Goal: Task Accomplishment & Management: Use online tool/utility

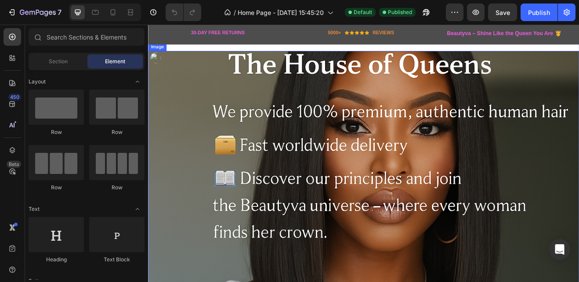
click at [392, 216] on img at bounding box center [412, 233] width 528 height 352
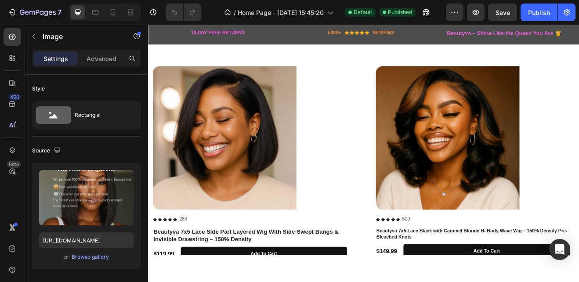
scroll to position [1138, 0]
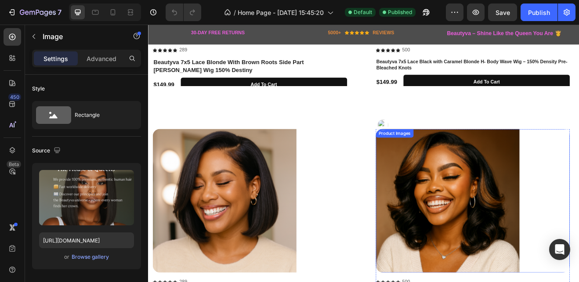
click at [494, 226] on img at bounding box center [514, 240] width 176 height 176
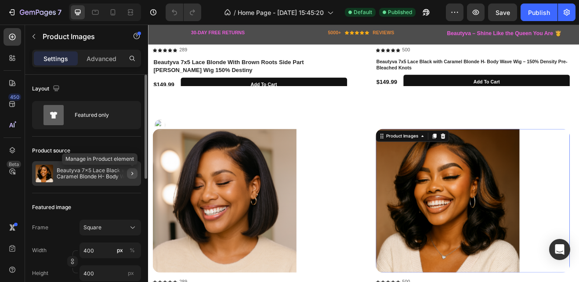
click at [134, 175] on icon "button" at bounding box center [132, 173] width 7 height 7
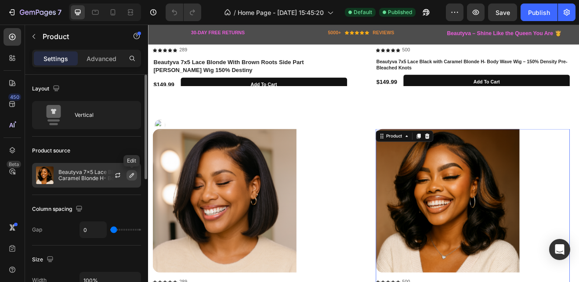
click at [130, 175] on icon "button" at bounding box center [131, 175] width 7 height 7
click at [119, 175] on icon "button" at bounding box center [117, 175] width 7 height 7
click at [133, 175] on icon "button" at bounding box center [132, 175] width 4 height 4
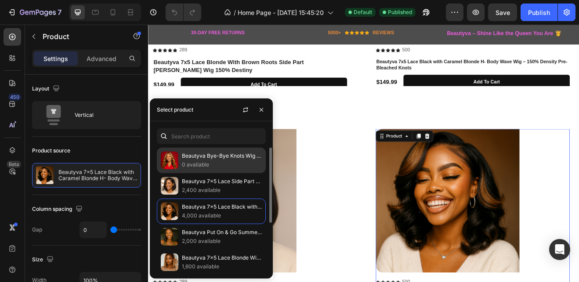
click at [178, 173] on div "Beautyva Bye-Bye Knots Wig Pre-Cut 7x5 Glueless Lace & 13x4 Pre Everything Hone…" at bounding box center [211, 185] width 109 height 25
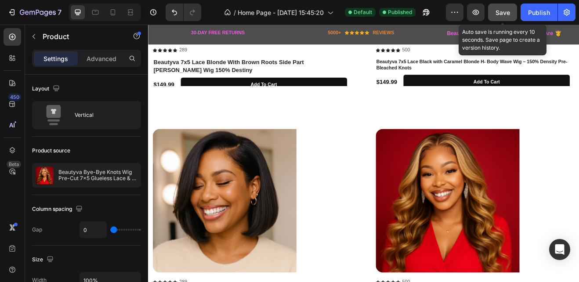
click at [504, 14] on span "Save" at bounding box center [503, 12] width 15 height 7
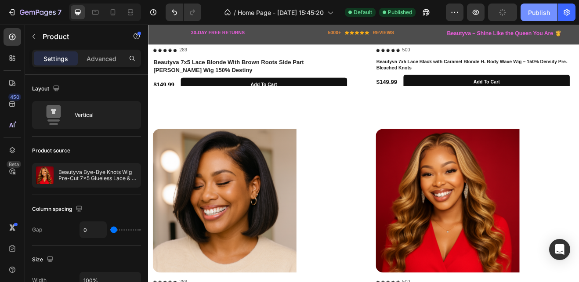
click at [546, 12] on div "Publish" at bounding box center [539, 12] width 22 height 9
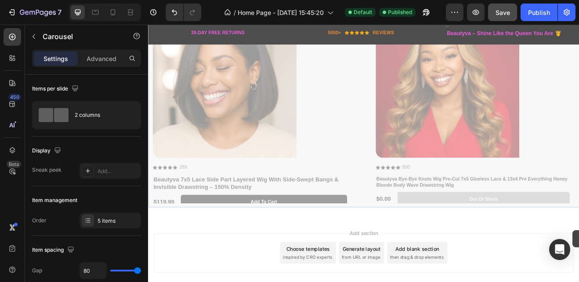
scroll to position [1314, 0]
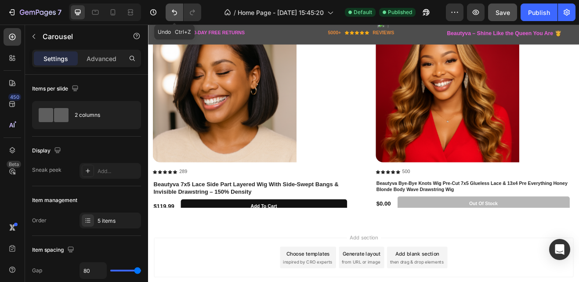
click at [172, 12] on icon "Undo/Redo" at bounding box center [174, 12] width 9 height 9
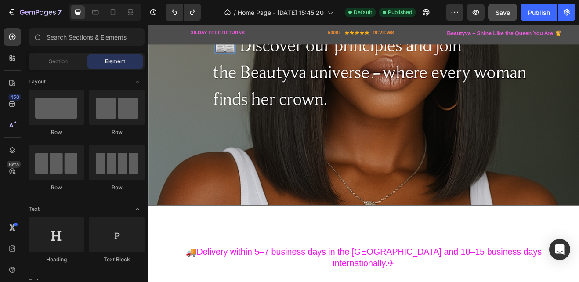
scroll to position [134, 0]
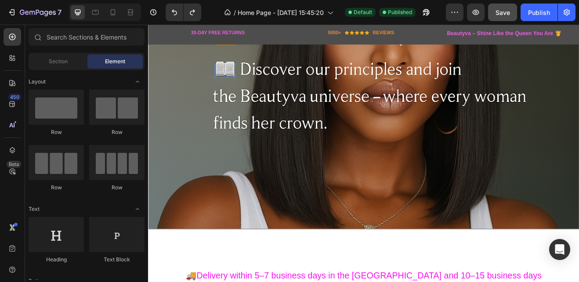
click at [538, 168] on img at bounding box center [412, 99] width 528 height 352
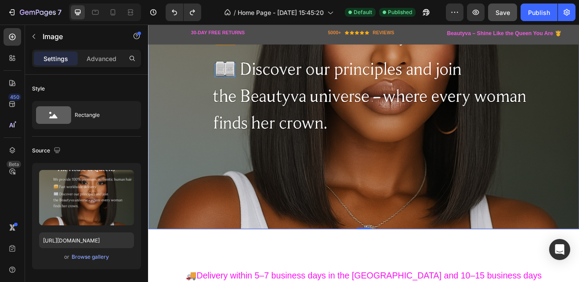
click at [442, 200] on img at bounding box center [412, 99] width 528 height 352
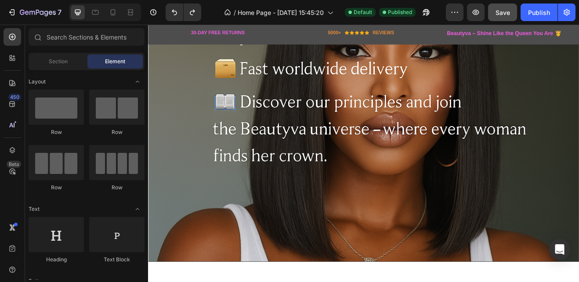
scroll to position [0, 0]
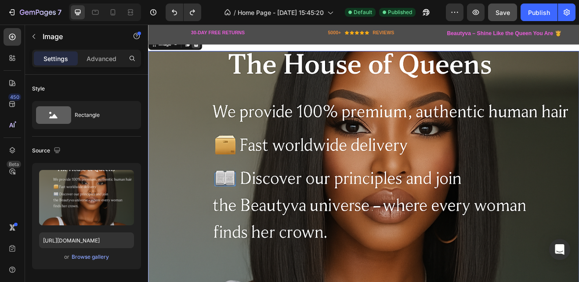
click at [209, 50] on icon at bounding box center [206, 48] width 7 height 7
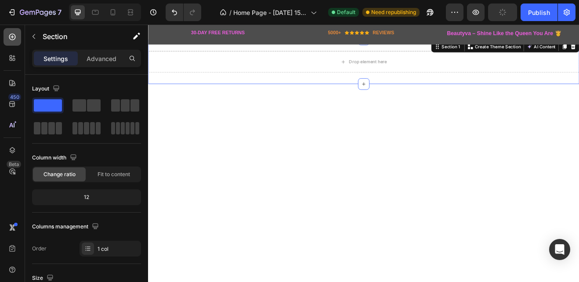
click at [9, 34] on icon at bounding box center [12, 37] width 9 height 9
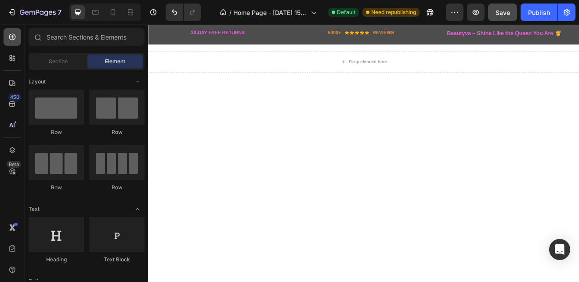
click at [12, 36] on icon at bounding box center [12, 37] width 9 height 9
click at [62, 61] on span "Section" at bounding box center [58, 62] width 19 height 8
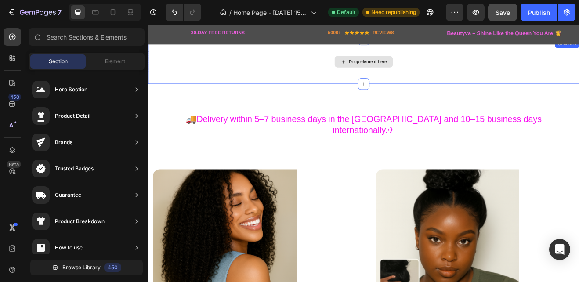
click at [401, 69] on div "Drop element here" at bounding box center [417, 69] width 47 height 7
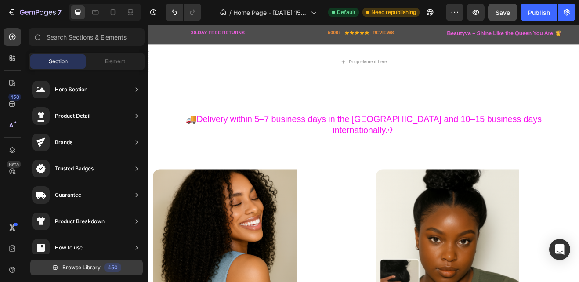
click at [70, 266] on span "Browse Library" at bounding box center [81, 268] width 38 height 8
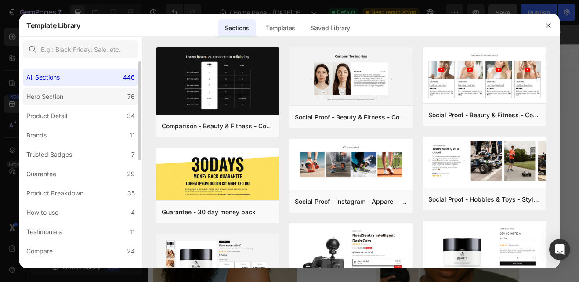
click at [87, 96] on label "Hero Section 76" at bounding box center [81, 97] width 116 height 18
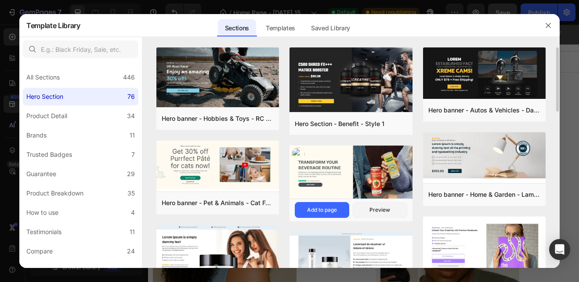
click at [384, 173] on img at bounding box center [351, 173] width 123 height 55
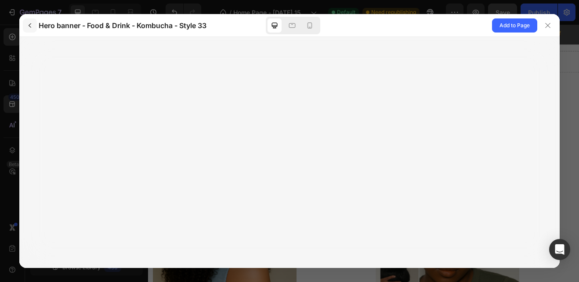
click at [30, 24] on icon "button" at bounding box center [30, 25] width 3 height 4
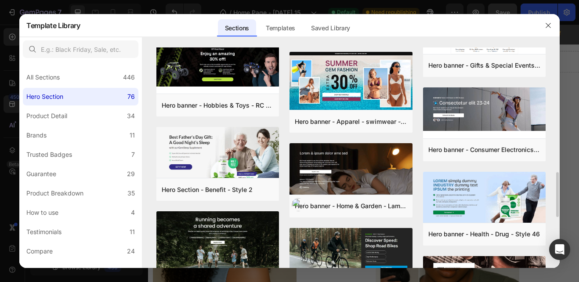
scroll to position [621, 0]
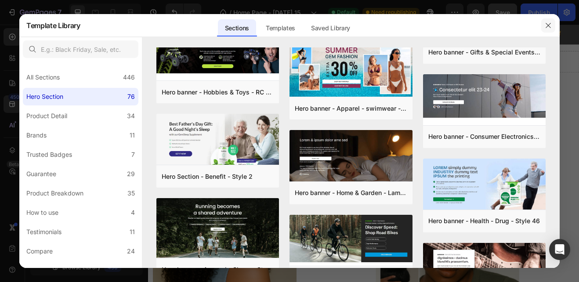
click at [546, 23] on icon "button" at bounding box center [548, 25] width 7 height 7
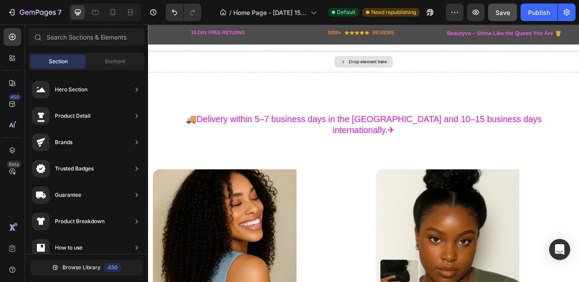
click at [394, 69] on div "Drop element here" at bounding box center [417, 69] width 47 height 7
click at [412, 69] on div "Drop element here" at bounding box center [417, 69] width 47 height 7
click at [121, 58] on span "Element" at bounding box center [115, 62] width 20 height 8
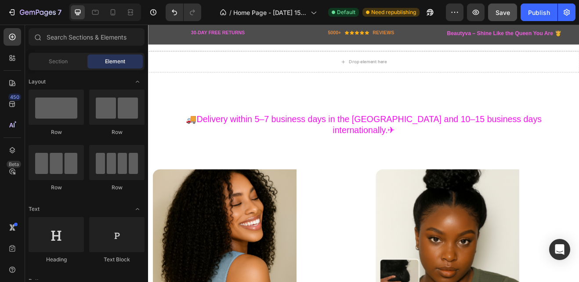
click at [121, 58] on span "Element" at bounding box center [115, 62] width 20 height 8
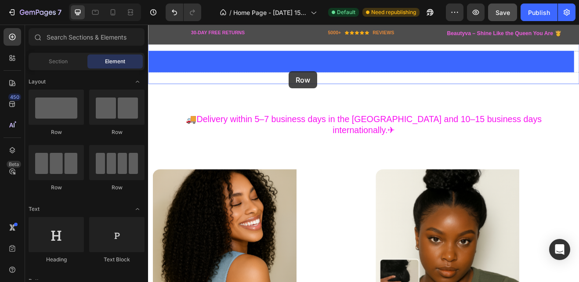
drag, startPoint x: 264, startPoint y: 185, endPoint x: 320, endPoint y: 82, distance: 117.0
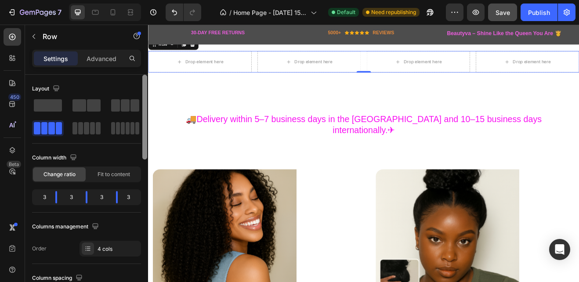
scroll to position [233, 0]
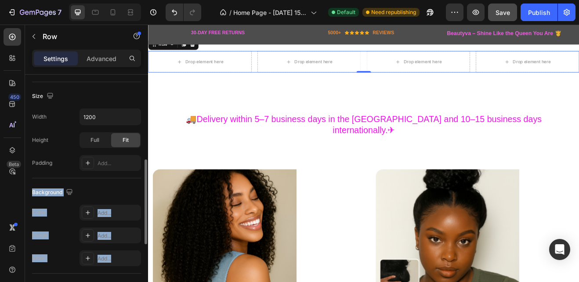
drag, startPoint x: 142, startPoint y: 147, endPoint x: 139, endPoint y: 176, distance: 29.2
click at [139, 176] on div "Layout Column width Change ratio Fit to content 3 3 3 3 Columns management Orde…" at bounding box center [86, 191] width 123 height 233
drag, startPoint x: 139, startPoint y: 176, endPoint x: 145, endPoint y: 179, distance: 7.1
click at [145, 179] on div at bounding box center [144, 202] width 5 height 85
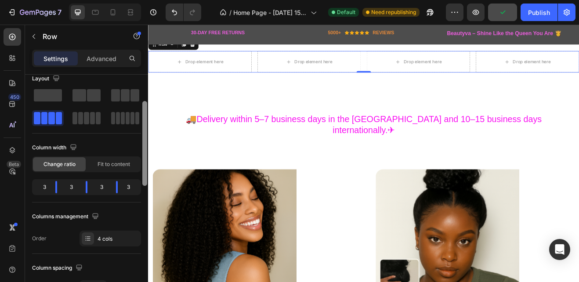
scroll to position [0, 0]
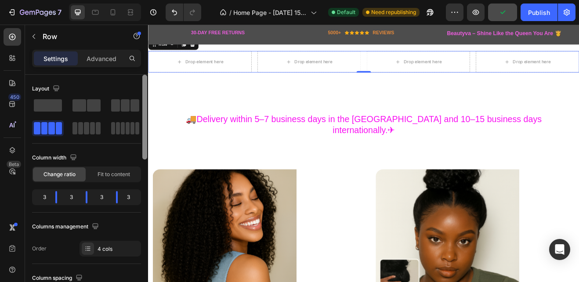
drag, startPoint x: 145, startPoint y: 179, endPoint x: 129, endPoint y: 92, distance: 88.5
click at [129, 92] on div "Layout Column width Change ratio Fit to content 3 3 3 3 Columns management Orde…" at bounding box center [86, 191] width 123 height 233
click at [99, 57] on p "Advanced" at bounding box center [102, 58] width 30 height 9
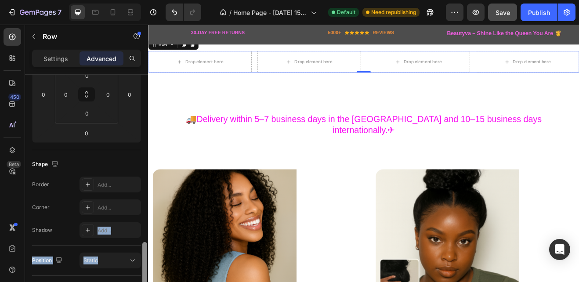
scroll to position [77, 0]
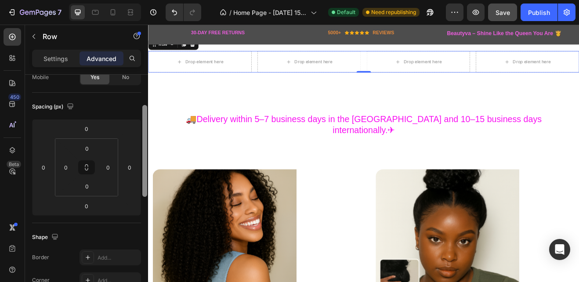
drag, startPoint x: 143, startPoint y: 93, endPoint x: 142, endPoint y: 124, distance: 30.8
click at [142, 124] on div at bounding box center [144, 151] width 5 height 92
click at [51, 53] on div "Settings" at bounding box center [56, 58] width 44 height 14
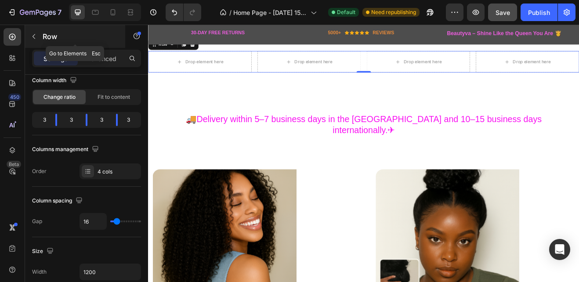
click at [35, 36] on icon "button" at bounding box center [33, 36] width 7 height 7
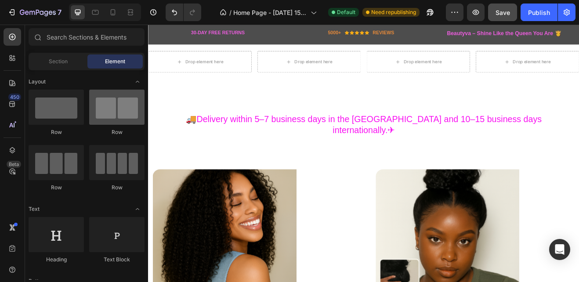
click at [130, 105] on div at bounding box center [116, 107] width 55 height 35
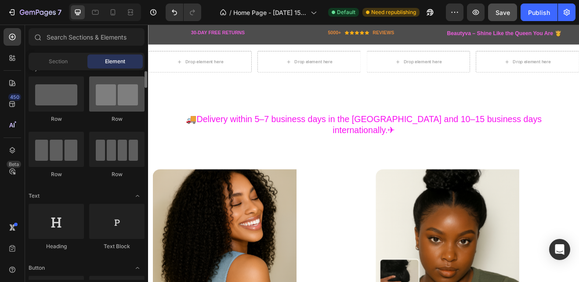
scroll to position [0, 0]
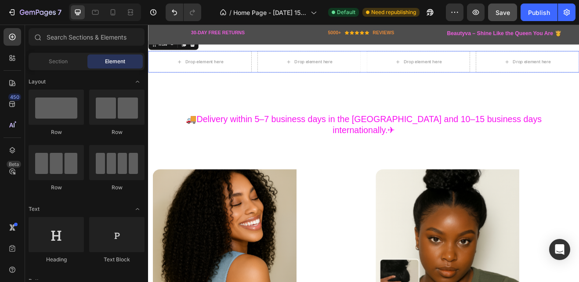
click at [408, 71] on div "Drop element here Drop element here Drop element here Drop element here Row 0" at bounding box center [412, 70] width 528 height 26
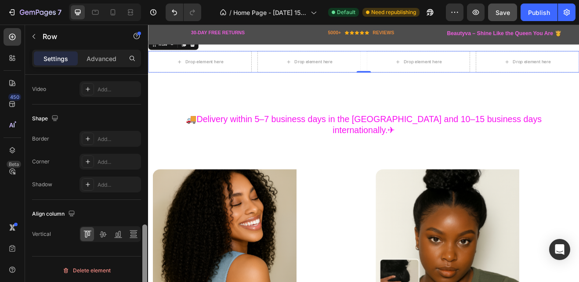
scroll to position [404, 0]
drag, startPoint x: 145, startPoint y: 148, endPoint x: 143, endPoint y: 297, distance: 149.5
click at [143, 0] on html "7 Version history / Home Page - [DATE] 15:45:20 Default Need republishing Previ…" at bounding box center [289, 0] width 579 height 0
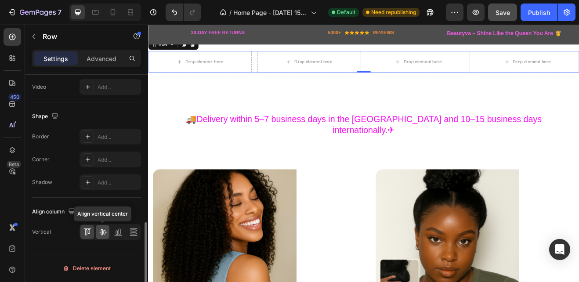
click at [105, 231] on icon at bounding box center [102, 232] width 7 height 6
click at [87, 231] on icon at bounding box center [86, 232] width 2 height 6
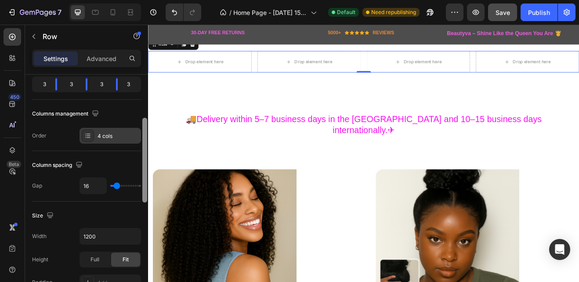
scroll to position [112, 0]
drag, startPoint x: 143, startPoint y: 243, endPoint x: 135, endPoint y: 136, distance: 107.2
click at [135, 136] on div "Layout Column width Change ratio Fit to content 3 3 3 3 Columns management Orde…" at bounding box center [86, 191] width 123 height 233
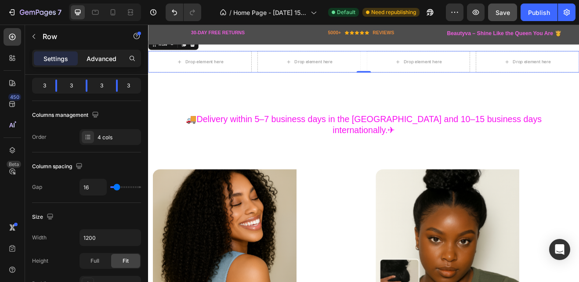
click at [102, 56] on p "Advanced" at bounding box center [102, 58] width 30 height 9
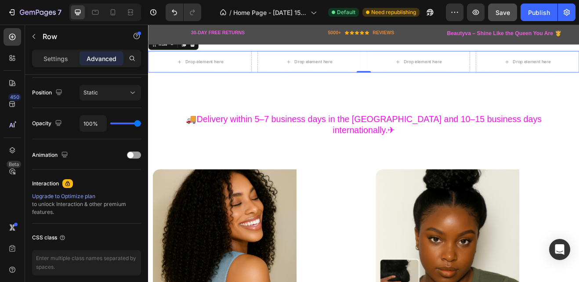
scroll to position [152, 0]
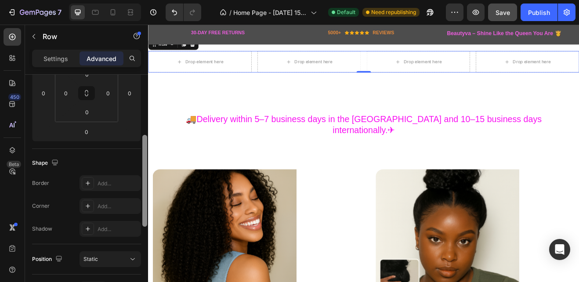
drag, startPoint x: 144, startPoint y: 142, endPoint x: 136, endPoint y: 157, distance: 17.7
click at [136, 157] on div "Display on Desktop Yes No Tablet Yes No Mobile Yes No Spacing (px) 0 0 0 0 0 0 …" at bounding box center [86, 191] width 123 height 233
click at [65, 59] on p "Settings" at bounding box center [56, 58] width 25 height 9
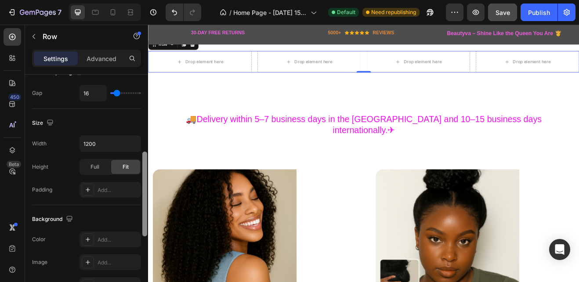
scroll to position [200, 0]
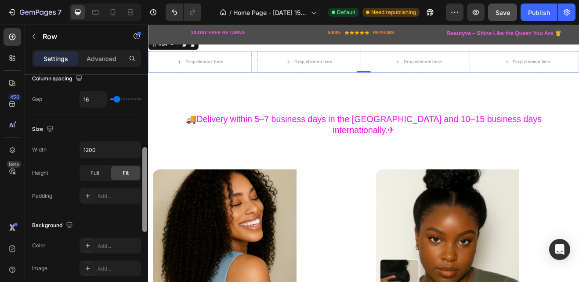
drag, startPoint x: 144, startPoint y: 170, endPoint x: 145, endPoint y: 187, distance: 17.6
click at [145, 187] on div at bounding box center [144, 189] width 5 height 85
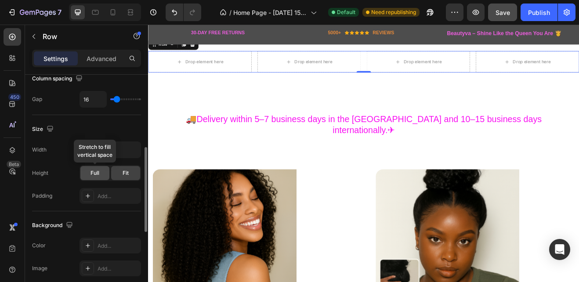
click at [101, 173] on div "Full" at bounding box center [94, 173] width 29 height 14
click at [113, 173] on div "Fit" at bounding box center [125, 173] width 29 height 14
click at [95, 173] on span "Full" at bounding box center [95, 173] width 9 height 8
click at [82, 175] on div "Full" at bounding box center [94, 173] width 29 height 14
click at [117, 173] on div "Fit" at bounding box center [125, 173] width 29 height 14
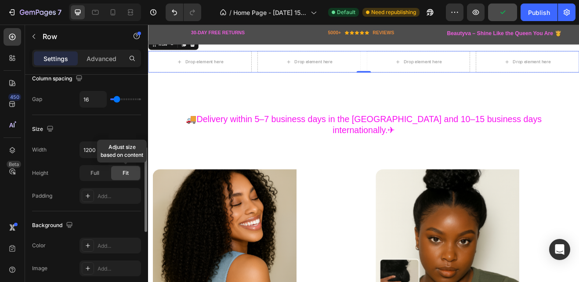
click at [124, 171] on span "Fit" at bounding box center [126, 173] width 6 height 8
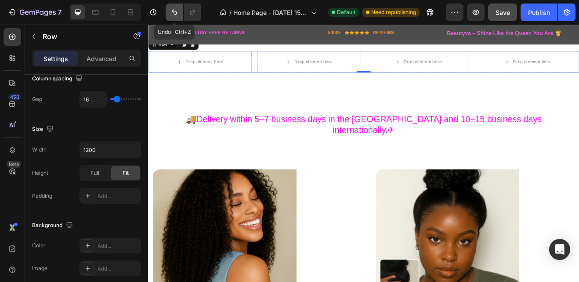
click at [174, 13] on icon "Undo/Redo" at bounding box center [174, 12] width 9 height 9
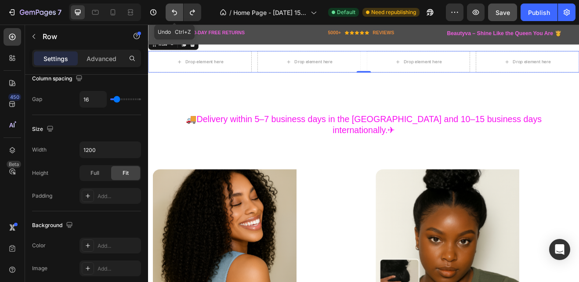
click at [174, 13] on icon "Undo/Redo" at bounding box center [174, 12] width 9 height 9
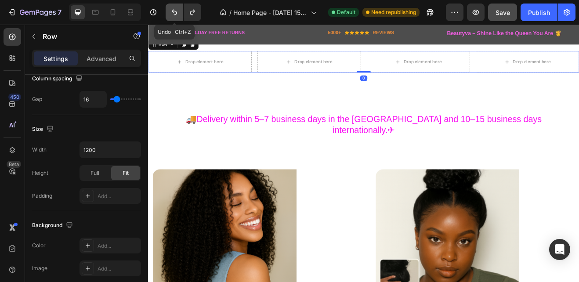
click at [174, 13] on icon "Undo/Redo" at bounding box center [174, 12] width 9 height 9
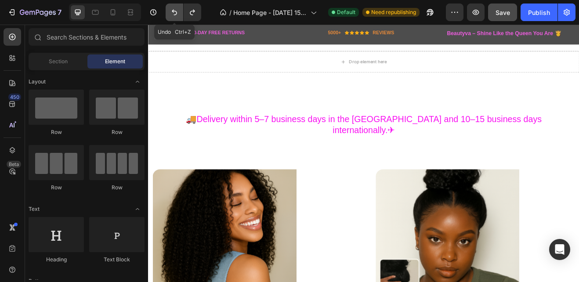
click at [174, 13] on icon "Undo/Redo" at bounding box center [174, 12] width 9 height 9
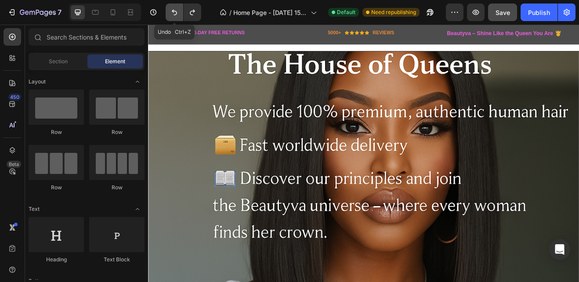
click at [174, 13] on icon "Undo/Redo" at bounding box center [174, 12] width 9 height 9
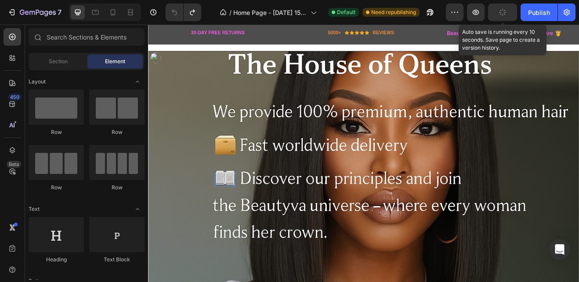
click at [507, 15] on button "button" at bounding box center [502, 13] width 29 height 18
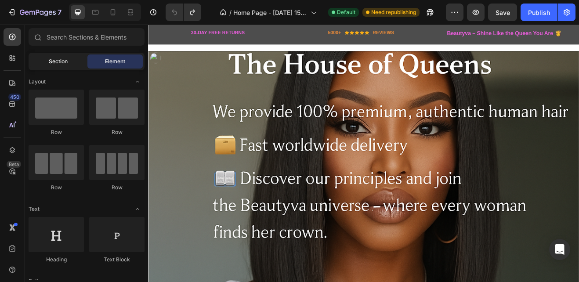
click at [58, 60] on span "Section" at bounding box center [58, 62] width 19 height 8
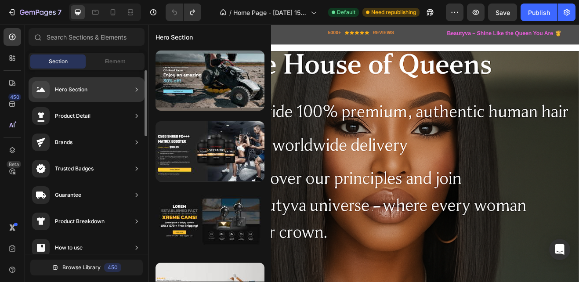
click at [135, 88] on icon at bounding box center [136, 89] width 9 height 9
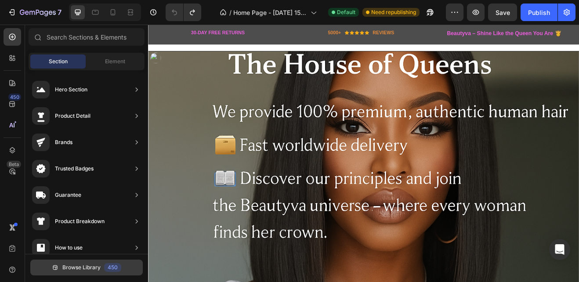
click at [84, 266] on span "Browse Library" at bounding box center [81, 268] width 38 height 8
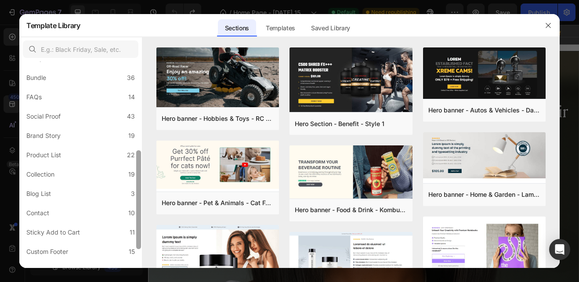
drag, startPoint x: 137, startPoint y: 138, endPoint x: 135, endPoint y: 232, distance: 93.2
click at [135, 232] on div at bounding box center [138, 162] width 7 height 207
click at [66, 170] on label "Collection 19" at bounding box center [81, 174] width 116 height 18
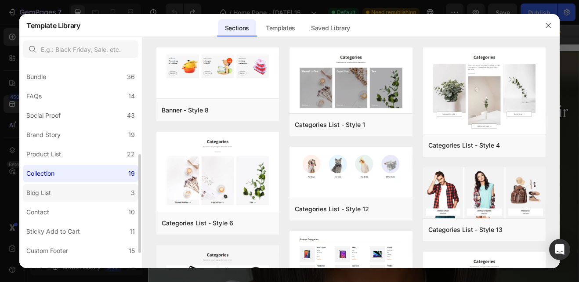
click at [104, 186] on label "Blog List 3" at bounding box center [81, 193] width 116 height 18
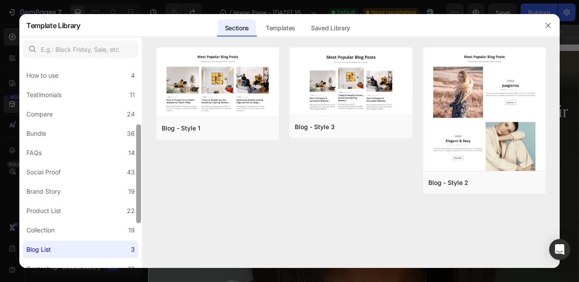
scroll to position [135, 0]
drag, startPoint x: 138, startPoint y: 198, endPoint x: 135, endPoint y: 170, distance: 28.3
click at [135, 170] on div at bounding box center [138, 165] width 7 height 207
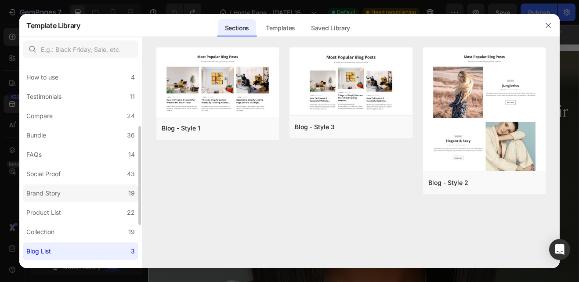
click at [47, 195] on div "Brand Story" at bounding box center [43, 193] width 34 height 11
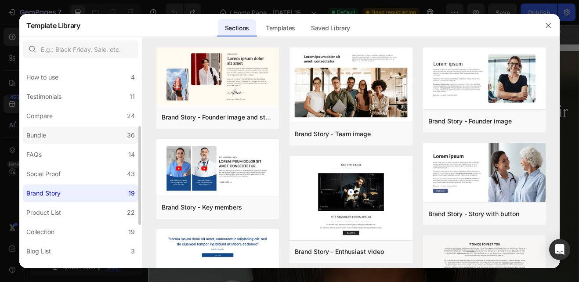
click at [58, 131] on label "Bundle 36" at bounding box center [81, 136] width 116 height 18
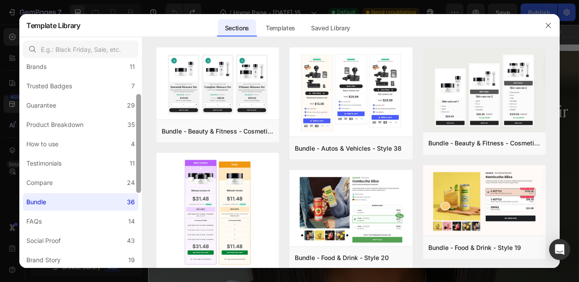
scroll to position [68, 0]
drag, startPoint x: 139, startPoint y: 164, endPoint x: 141, endPoint y: 131, distance: 32.6
click at [141, 131] on div at bounding box center [138, 165] width 7 height 207
click at [47, 182] on div "Compare" at bounding box center [39, 183] width 26 height 11
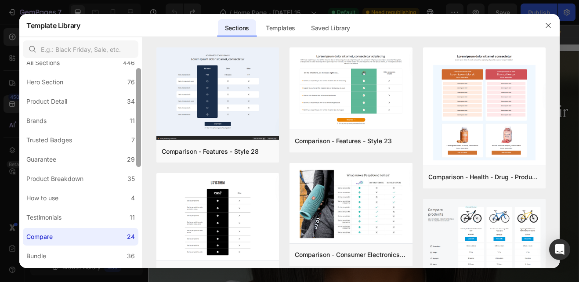
scroll to position [14, 0]
drag, startPoint x: 138, startPoint y: 175, endPoint x: 139, endPoint y: 149, distance: 26.0
click at [139, 149] on div at bounding box center [138, 118] width 5 height 99
click at [62, 179] on div "Product Breakdown" at bounding box center [54, 180] width 57 height 11
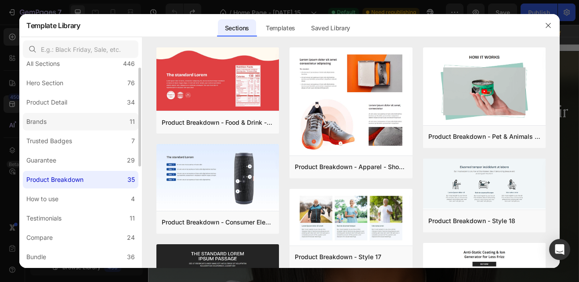
click at [91, 124] on label "Brands 11" at bounding box center [81, 122] width 116 height 18
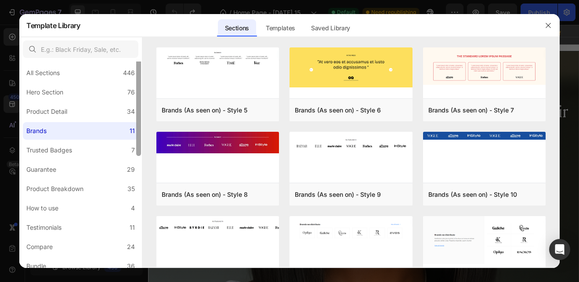
scroll to position [0, 0]
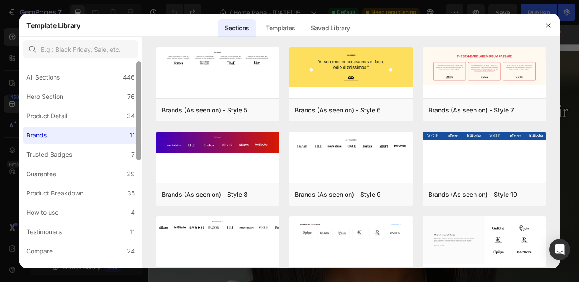
drag, startPoint x: 140, startPoint y: 142, endPoint x: 140, endPoint y: 124, distance: 17.6
click at [140, 124] on div at bounding box center [138, 111] width 5 height 99
drag, startPoint x: 140, startPoint y: 124, endPoint x: 96, endPoint y: 114, distance: 45.2
click at [96, 114] on label "Product Detail 34" at bounding box center [81, 116] width 116 height 18
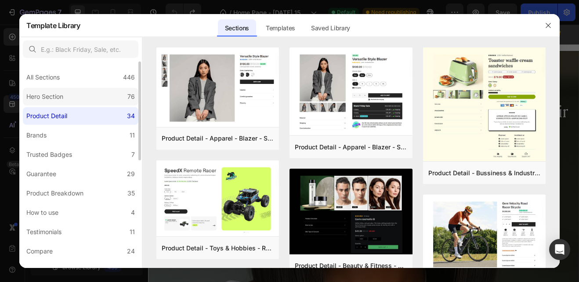
click at [91, 98] on label "Hero Section 76" at bounding box center [81, 97] width 116 height 18
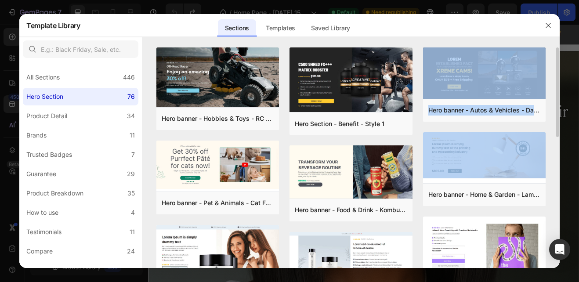
drag, startPoint x: 557, startPoint y: 111, endPoint x: 557, endPoint y: 140, distance: 29.0
click at [557, 140] on div "Hero banner - Hobbies & Toys - RC Car - Style 40 Add to page Preview Hero banne…" at bounding box center [351, 157] width 418 height 221
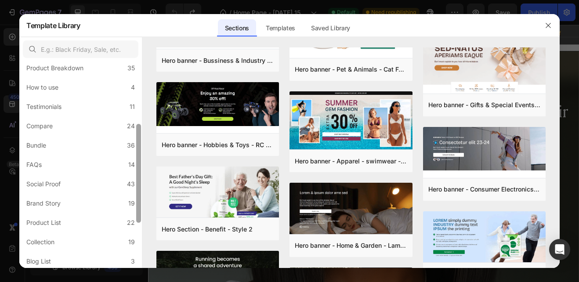
scroll to position [127, 0]
drag, startPoint x: 139, startPoint y: 132, endPoint x: 140, endPoint y: 193, distance: 61.1
click at [140, 193] on div at bounding box center [138, 171] width 5 height 99
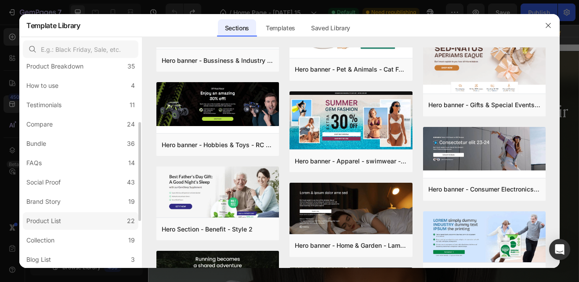
click at [80, 220] on label "Product List 22" at bounding box center [81, 221] width 116 height 18
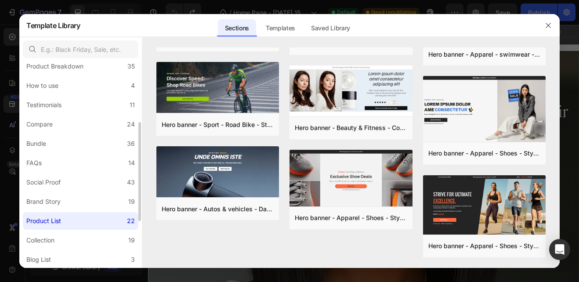
scroll to position [0, 0]
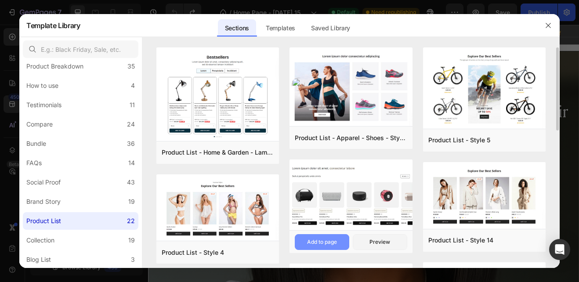
click at [322, 240] on div "Add to page" at bounding box center [322, 242] width 30 height 8
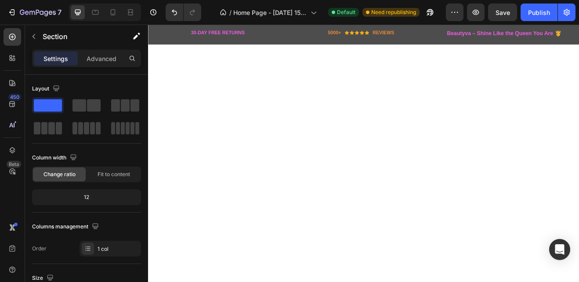
scroll to position [1503, 0]
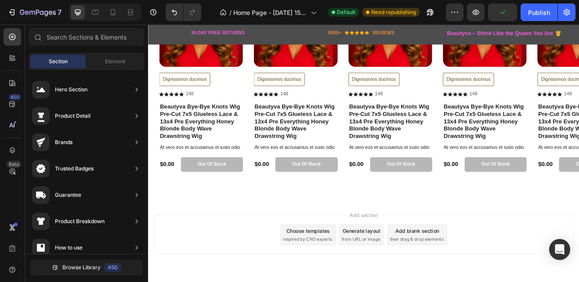
scroll to position [1384, 0]
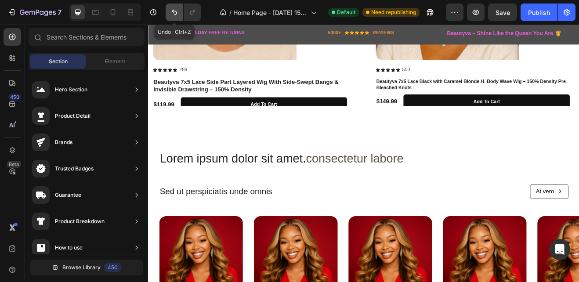
click at [171, 11] on icon "Undo/Redo" at bounding box center [174, 12] width 9 height 9
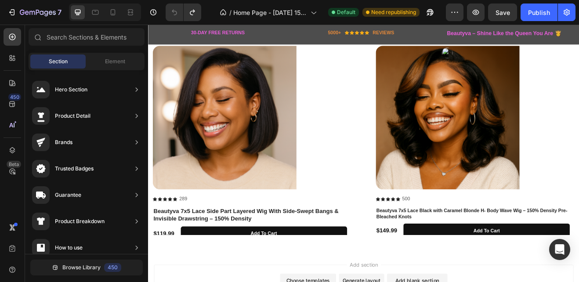
scroll to position [1249, 0]
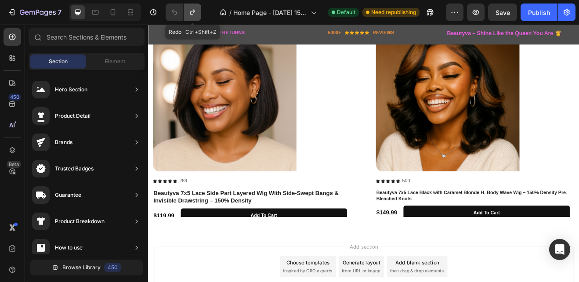
drag, startPoint x: 193, startPoint y: 13, endPoint x: 107, endPoint y: 5, distance: 85.7
click at [193, 13] on icon "Undo/Redo" at bounding box center [192, 12] width 9 height 9
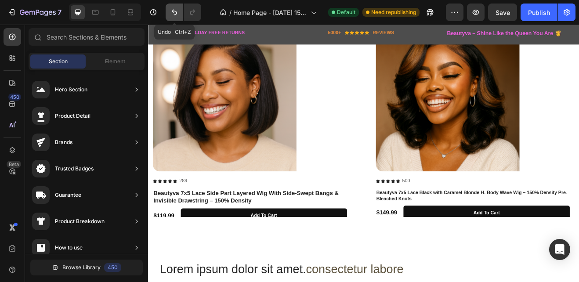
click at [178, 13] on icon "Undo/Redo" at bounding box center [174, 12] width 9 height 9
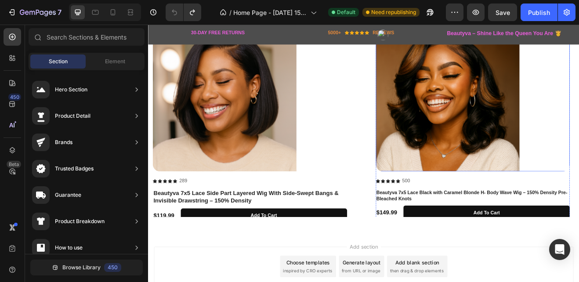
click at [504, 129] on img at bounding box center [514, 116] width 176 height 176
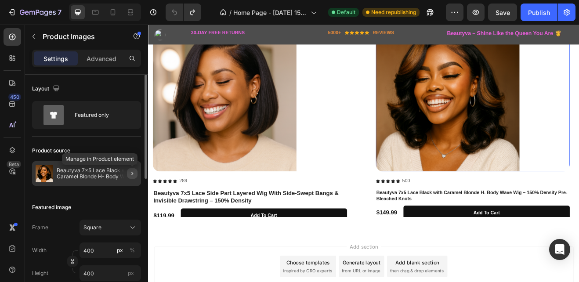
click at [131, 173] on icon "button" at bounding box center [132, 173] width 7 height 7
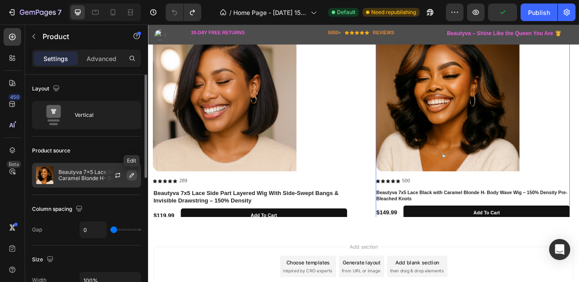
click at [130, 175] on icon "button" at bounding box center [131, 175] width 7 height 7
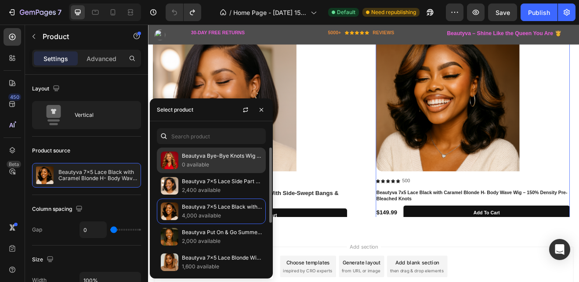
click at [172, 166] on img at bounding box center [170, 161] width 18 height 18
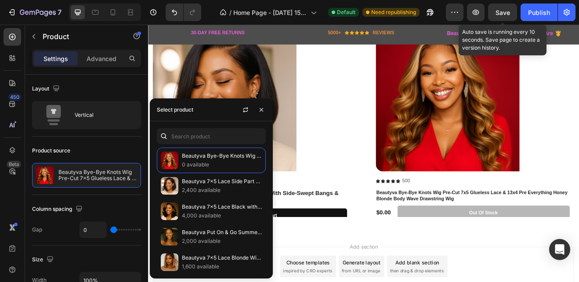
click at [500, 10] on span "Save" at bounding box center [503, 12] width 15 height 7
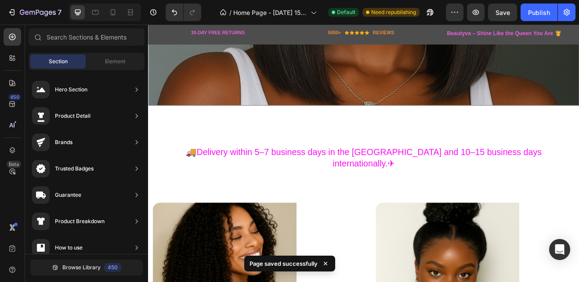
scroll to position [270, 0]
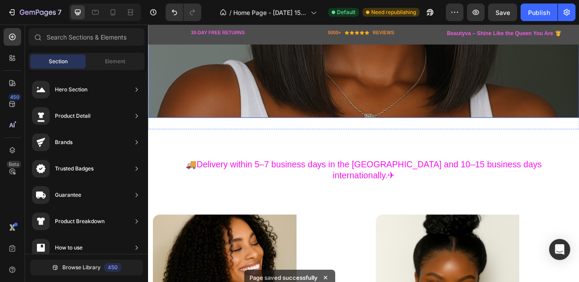
drag, startPoint x: 664, startPoint y: 95, endPoint x: 448, endPoint y: 98, distance: 215.9
